Goal: Check status

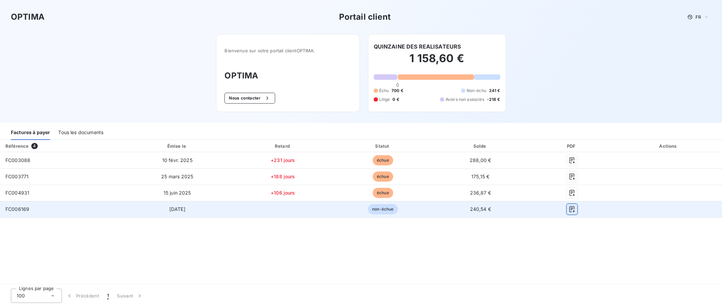
click at [574, 211] on icon "button" at bounding box center [571, 209] width 5 height 6
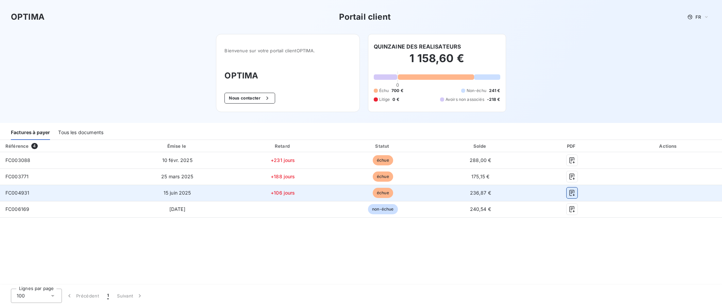
click at [575, 193] on icon "button" at bounding box center [572, 193] width 7 height 7
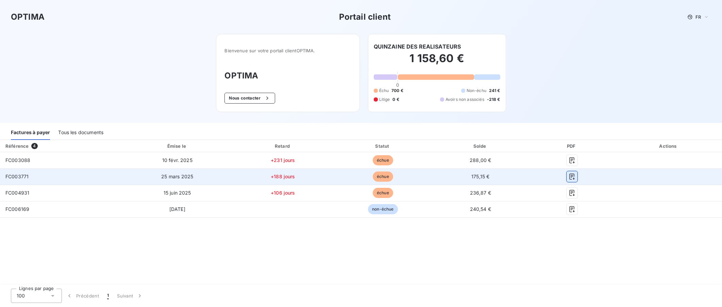
click at [575, 177] on icon "button" at bounding box center [572, 176] width 7 height 7
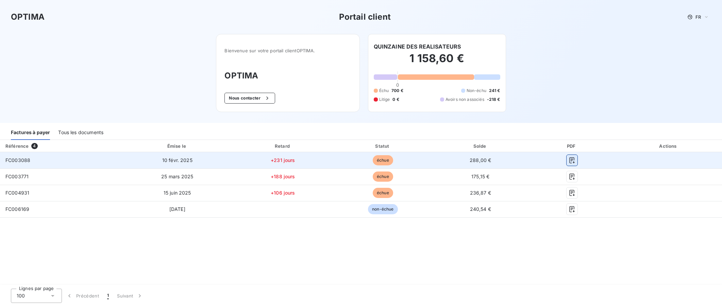
click at [577, 161] on button "button" at bounding box center [571, 160] width 11 height 11
